Goal: Entertainment & Leisure: Consume media (video, audio)

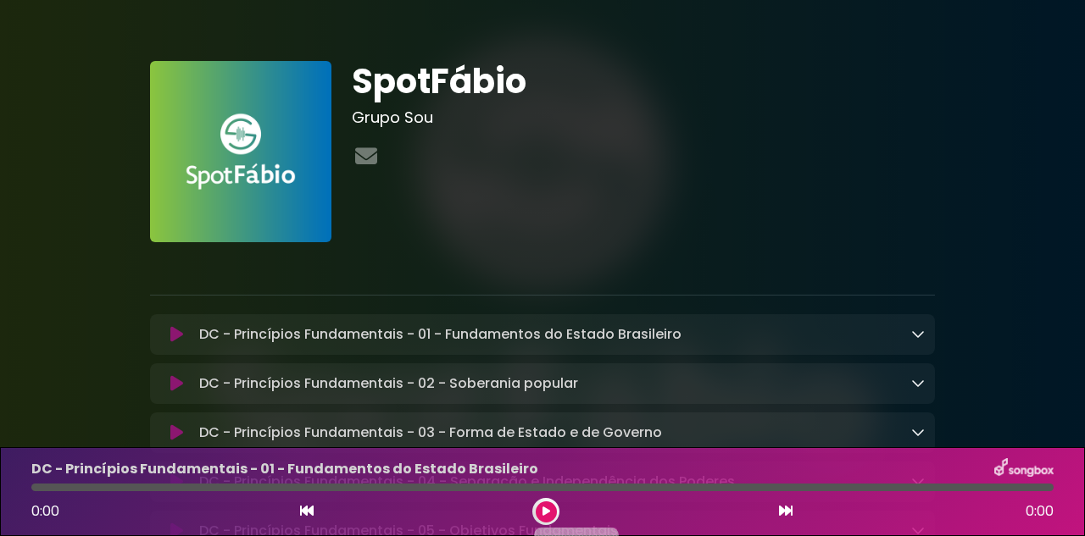
click at [628, 163] on div at bounding box center [644, 157] width 584 height 33
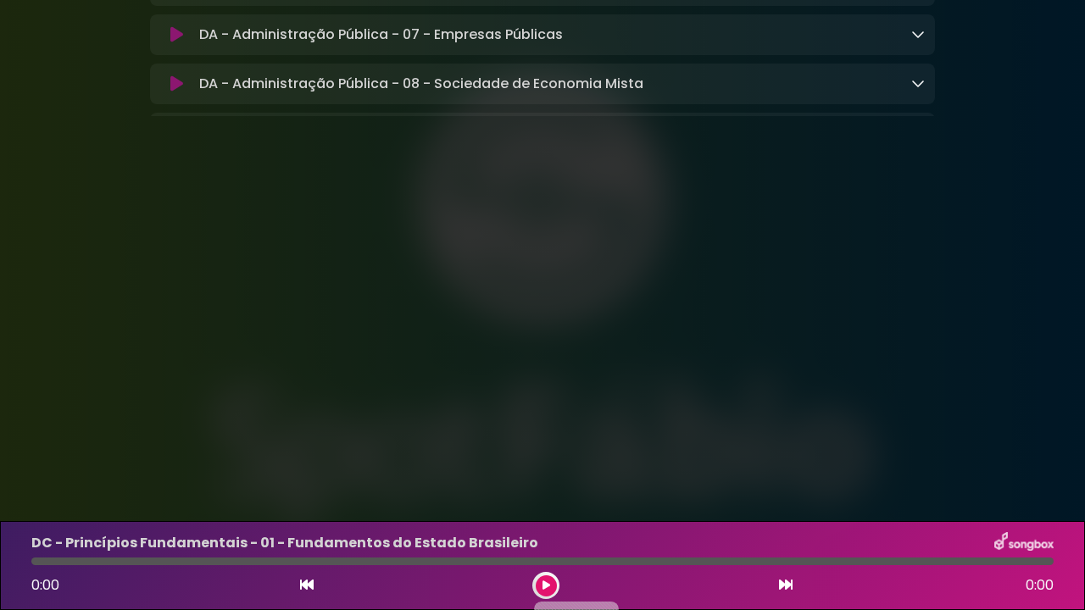
scroll to position [508, 0]
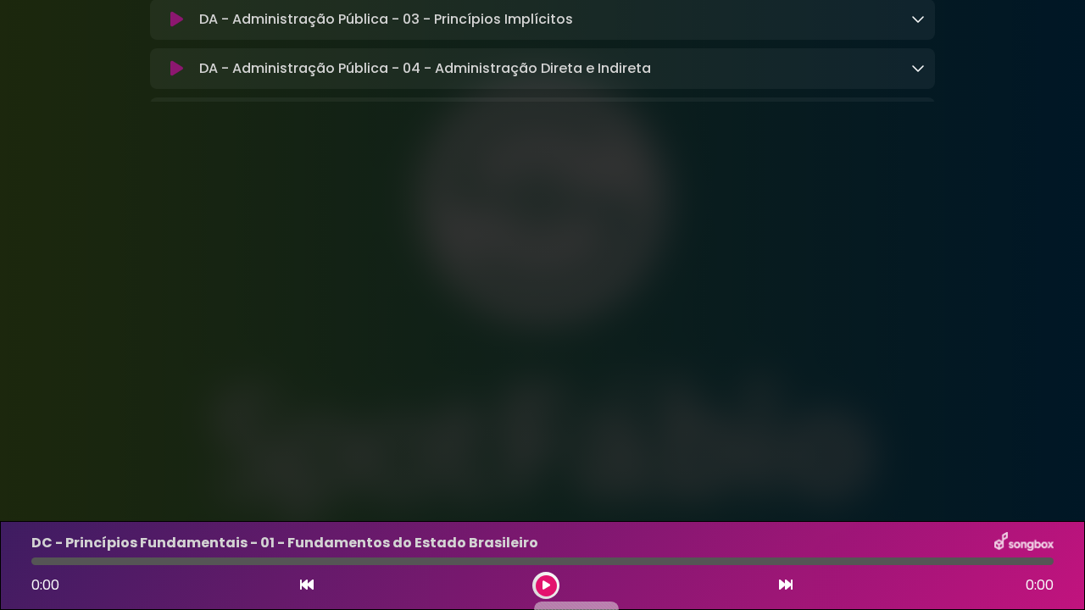
scroll to position [0, 0]
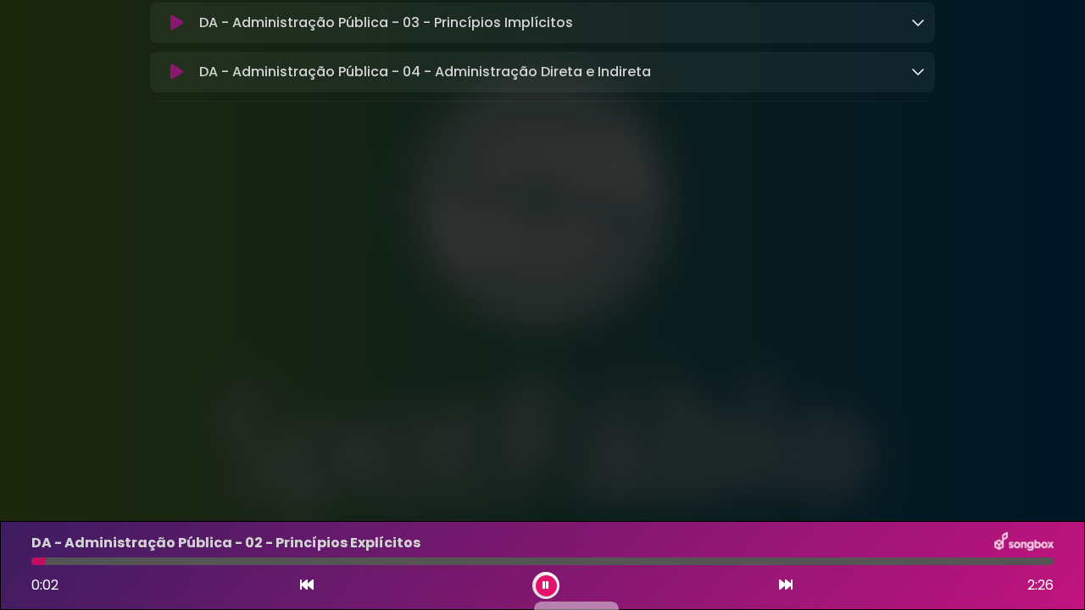
drag, startPoint x: 183, startPoint y: 358, endPoint x: 358, endPoint y: 364, distance: 174.7
click at [358, 364] on div "[Verso 1] Legalidade é agir conforme a lei, Sem vontade própria, o agente deve …" at bounding box center [543, 214] width 724 height 801
click at [245, 379] on div "[Verso 1] Legalidade é agir conforme a lei, Sem vontade própria, o agente deve …" at bounding box center [543, 214] width 724 height 801
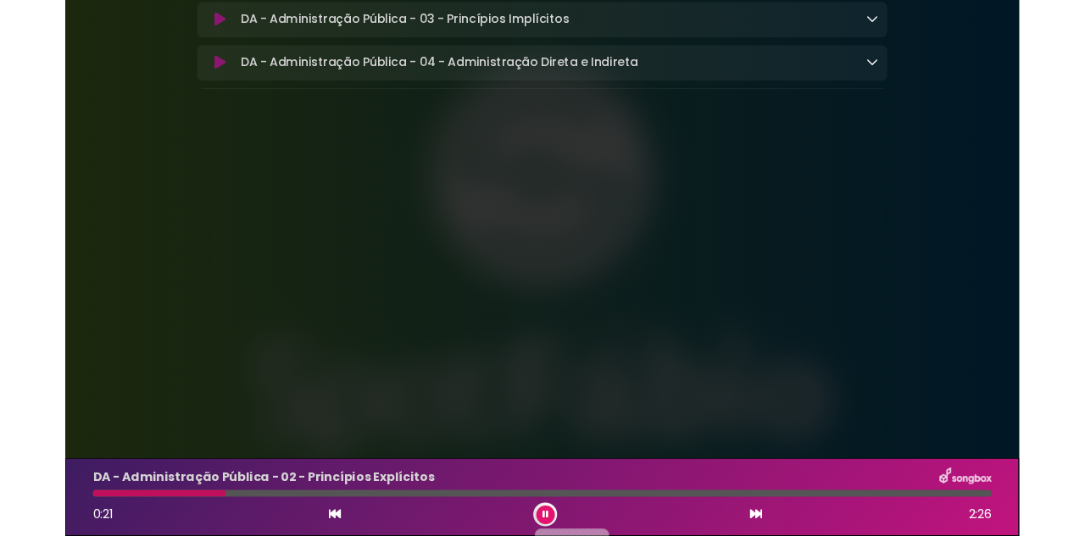
scroll to position [85, 0]
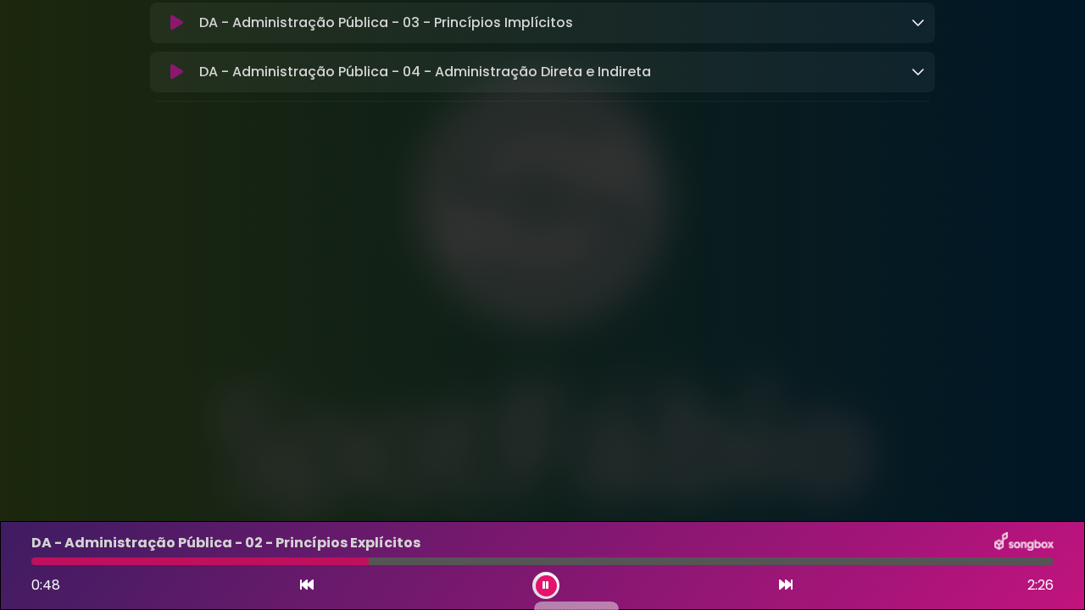
click at [544, 536] on icon at bounding box center [545, 586] width 7 height 10
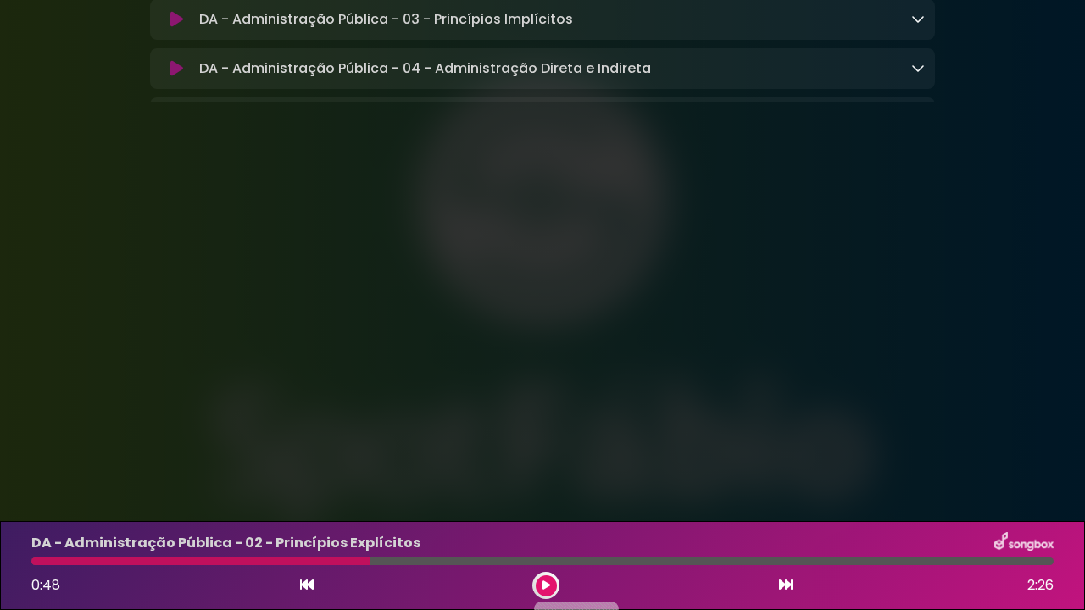
drag, startPoint x: 1070, startPoint y: 256, endPoint x: 1042, endPoint y: 263, distance: 28.0
